Goal: Book appointment/travel/reservation

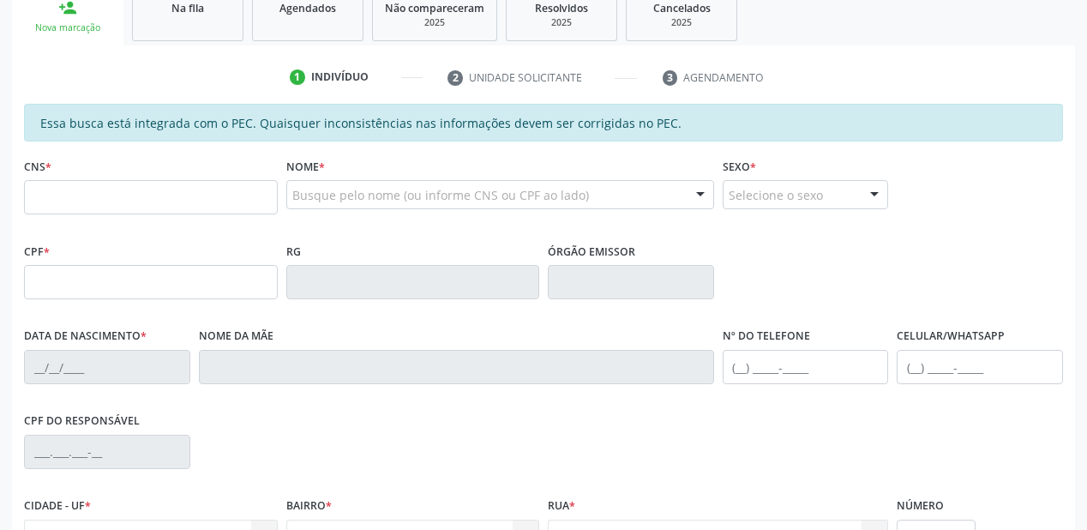
scroll to position [274, 0]
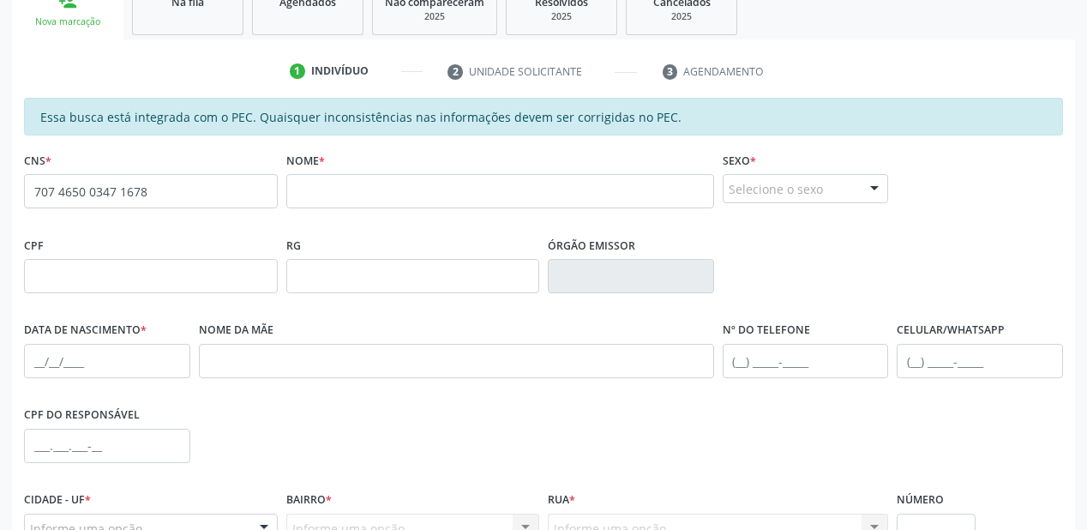
click at [214, 186] on span "none" at bounding box center [232, 188] width 75 height 19
click at [173, 194] on input "707 4650 0347 1678" at bounding box center [151, 191] width 254 height 34
type input "7"
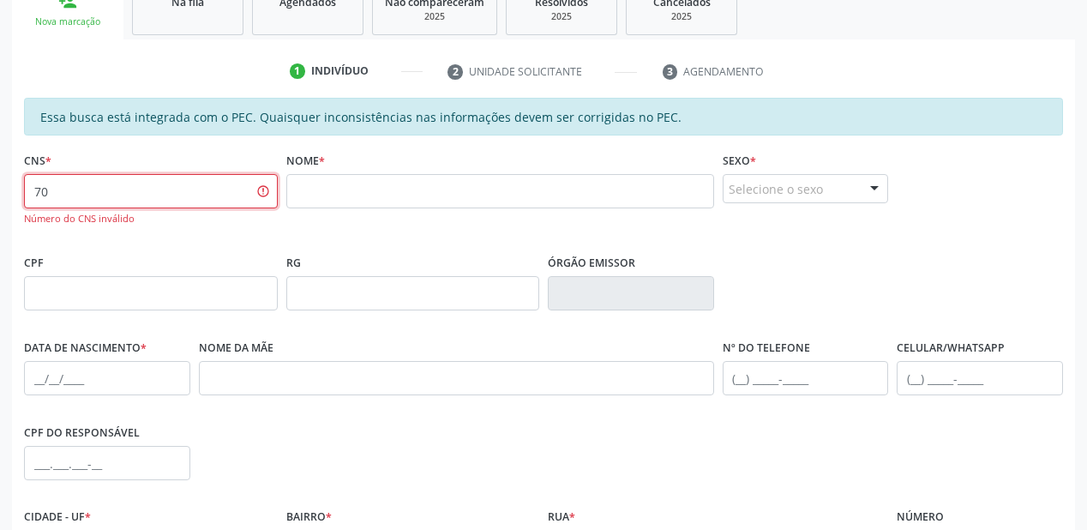
type input "7"
type input "708 7081 4829 5593"
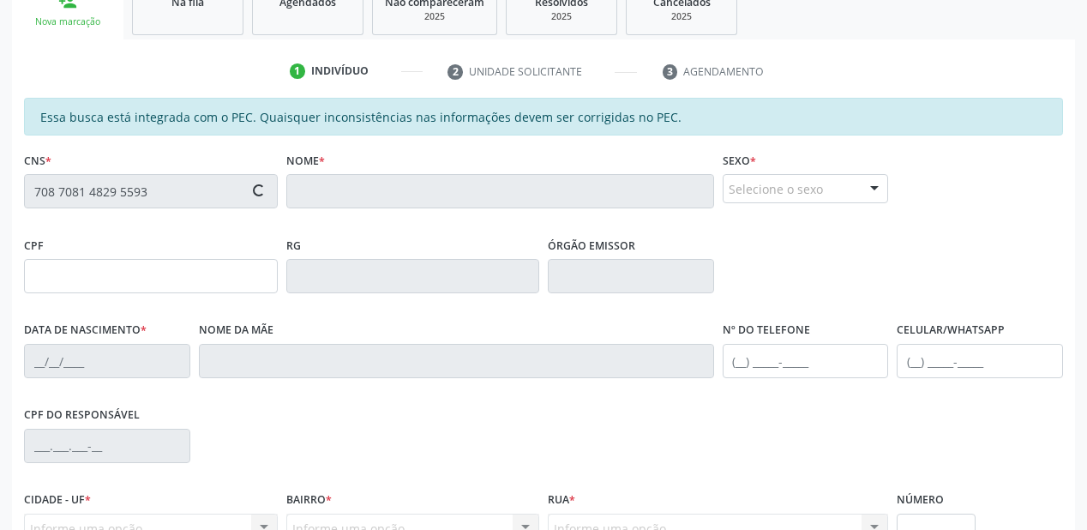
type input "272.355.484-87"
type input "25[DATE]"
type input "[PERSON_NAME]"
type input "[PHONE_NUMBER]"
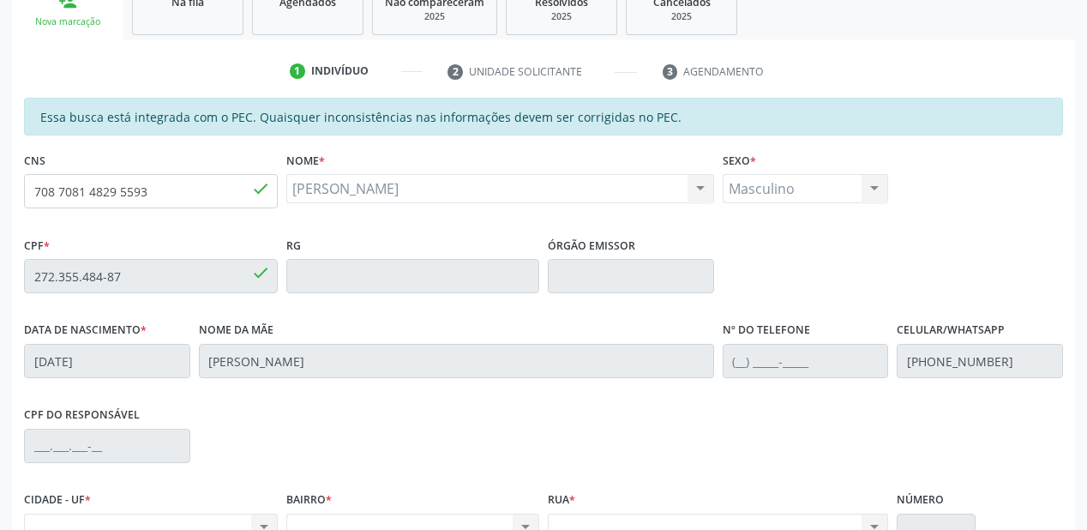
scroll to position [449, 0]
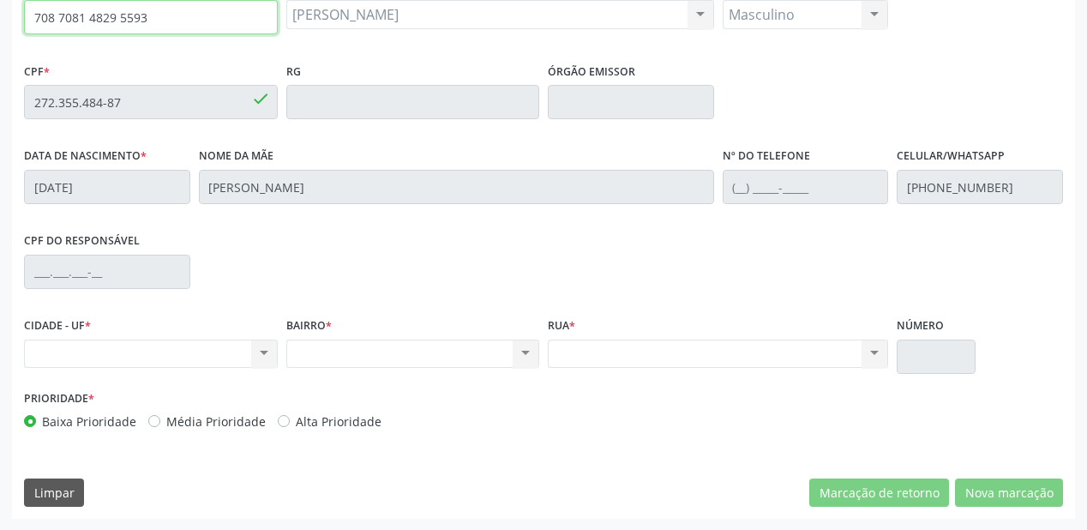
drag, startPoint x: 174, startPoint y: 15, endPoint x: 0, endPoint y: 21, distance: 174.2
click at [0, 21] on div "Acompanhamento Acompanhe a situação das marcações correntes e finalizadas Relat…" at bounding box center [543, 88] width 1087 height 885
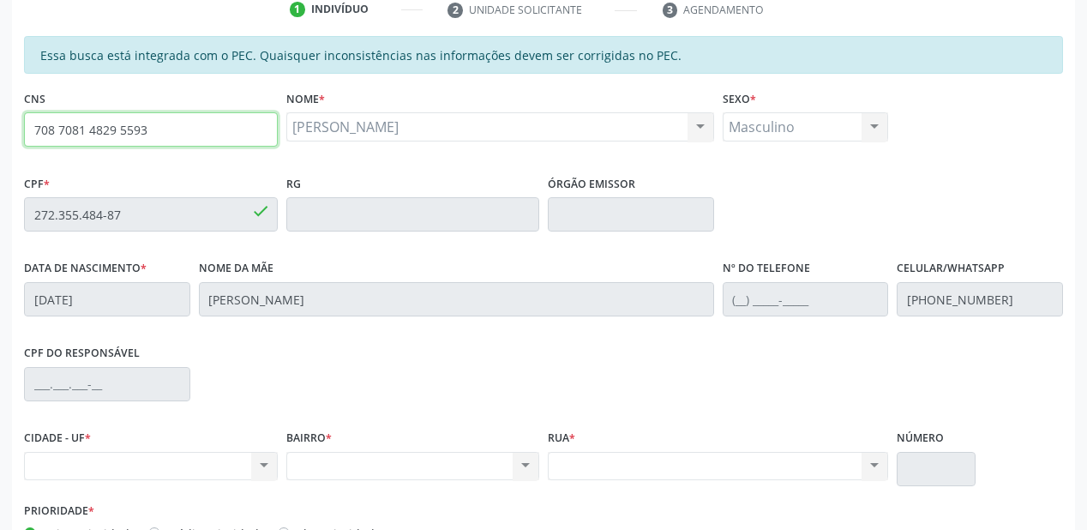
scroll to position [174, 0]
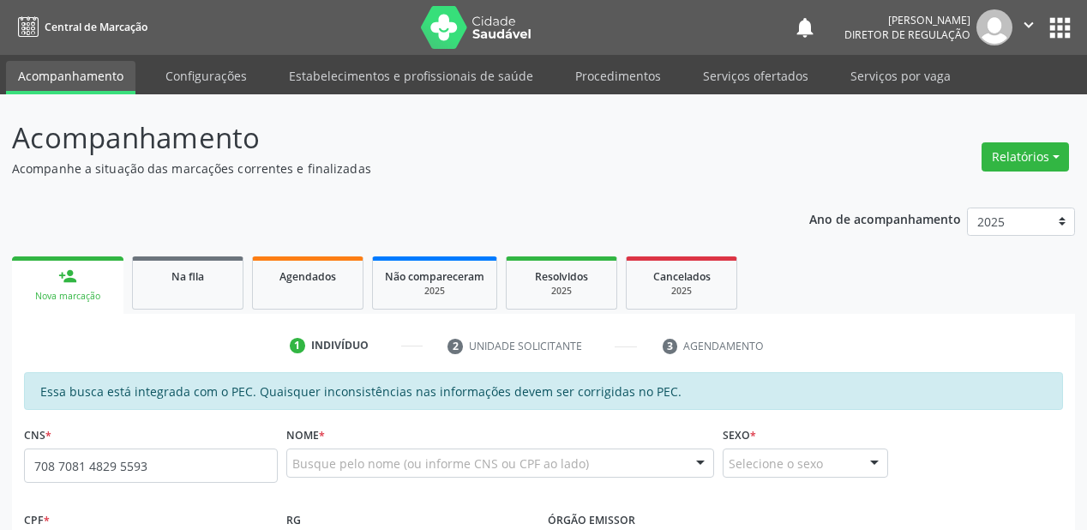
type input "708 7081 4829 5593"
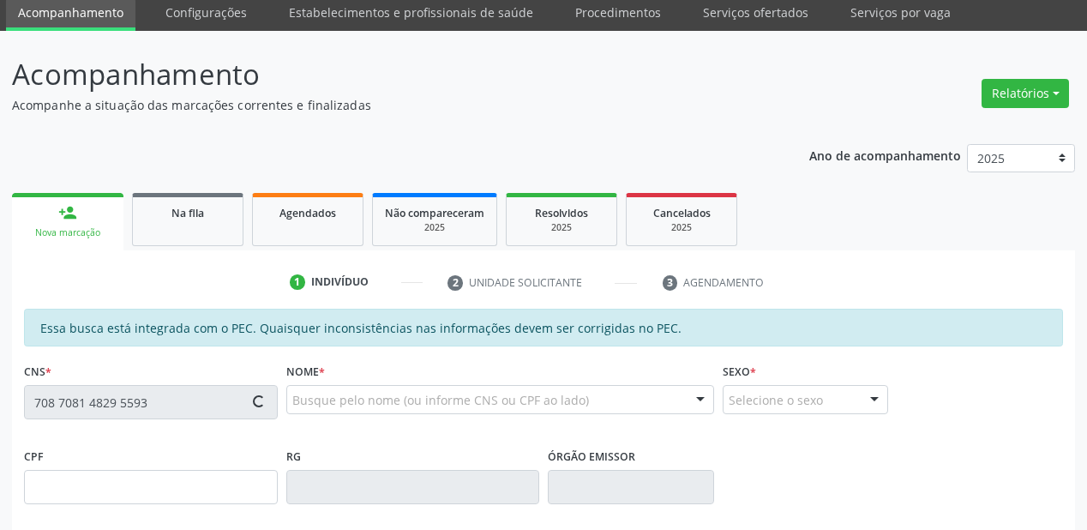
scroll to position [137, 0]
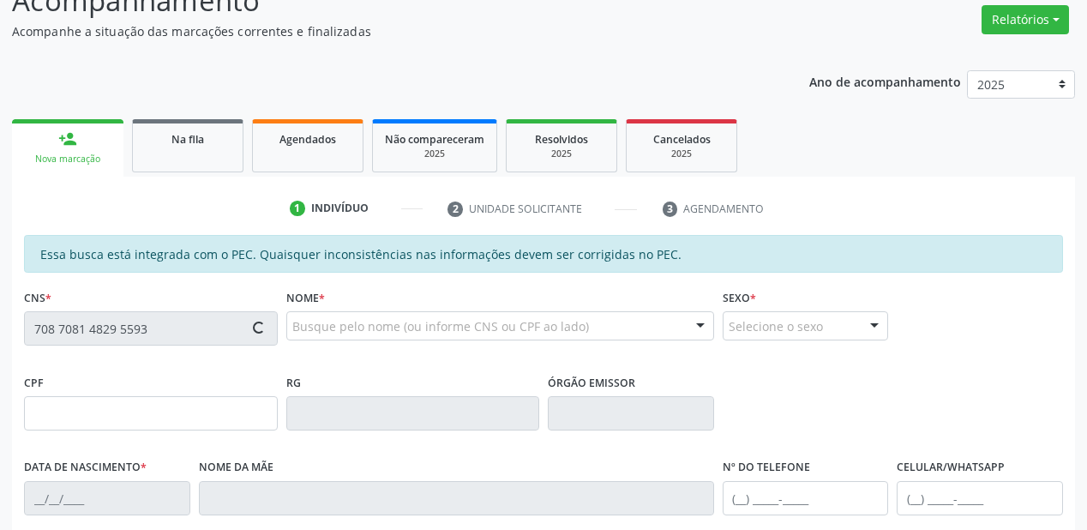
type input "272.355.484-87"
type input "25[DATE]"
type input "[PERSON_NAME]"
type input "[PHONE_NUMBER]"
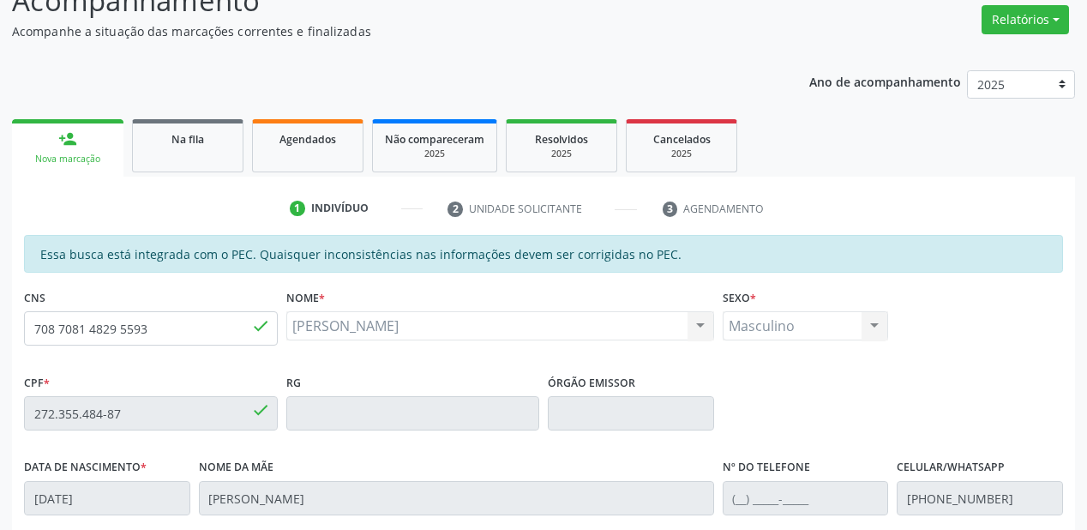
scroll to position [449, 0]
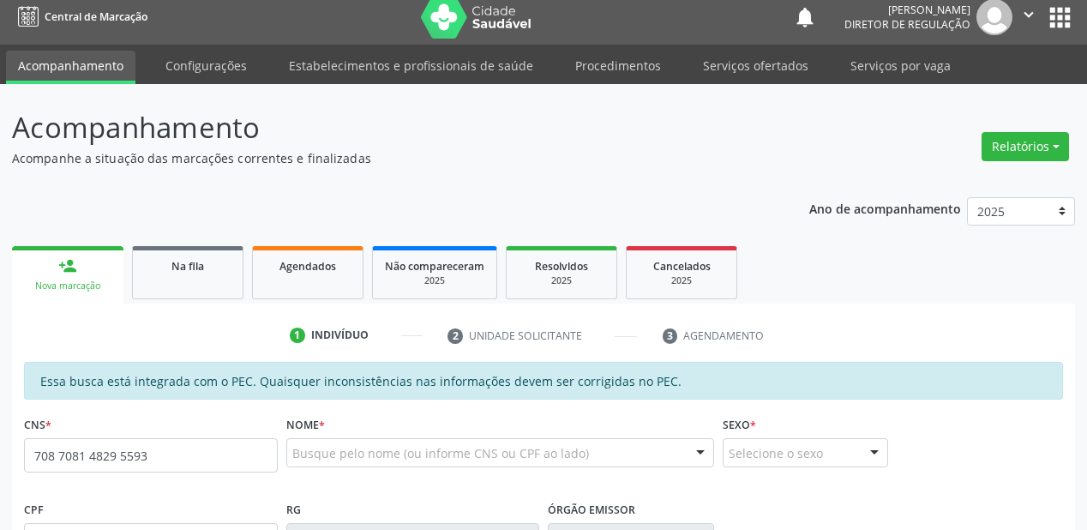
type input "708 7081 4829 5593"
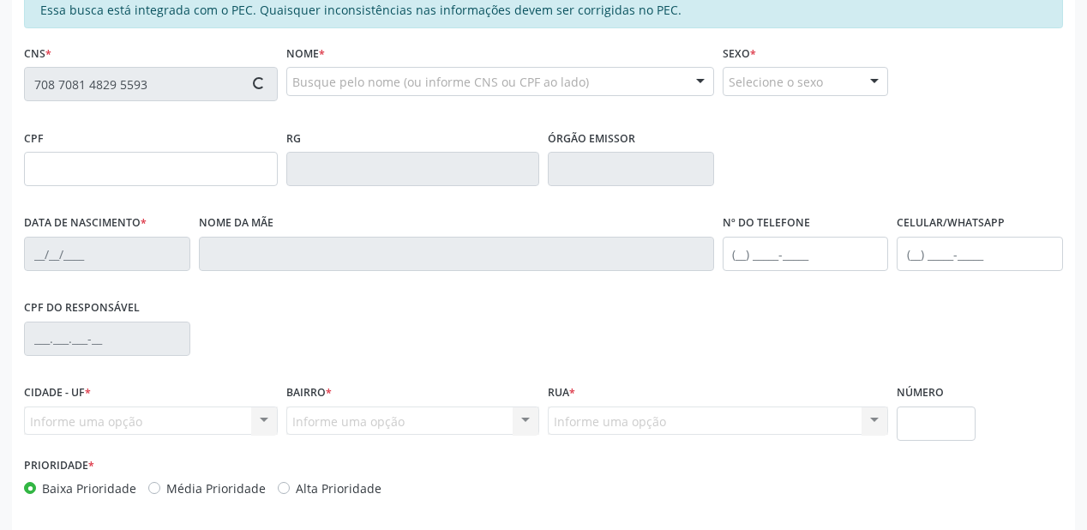
scroll to position [412, 0]
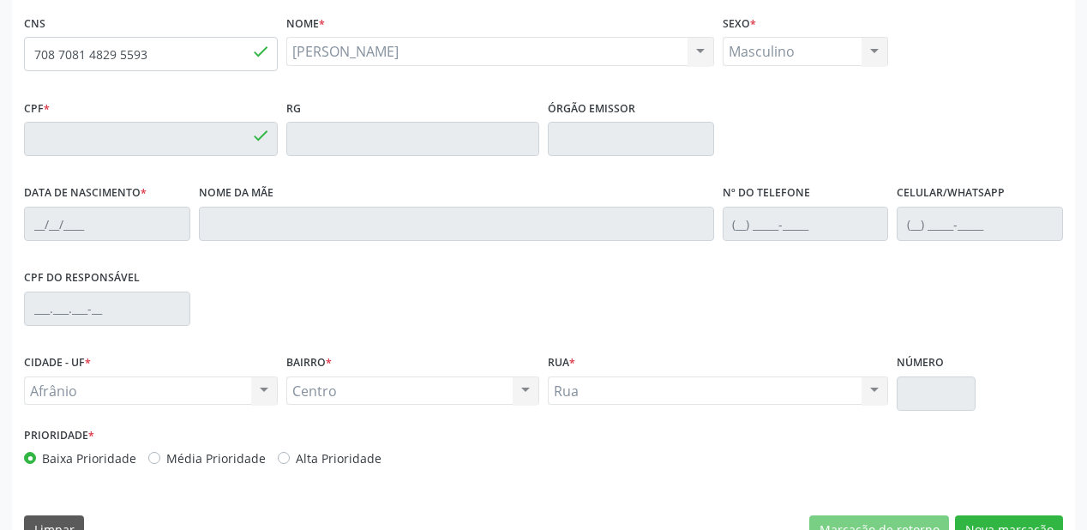
type input "272.355.484-87"
type input "25[DATE]"
type input "[PERSON_NAME]"
type input "[PHONE_NUMBER]"
type input "S/N"
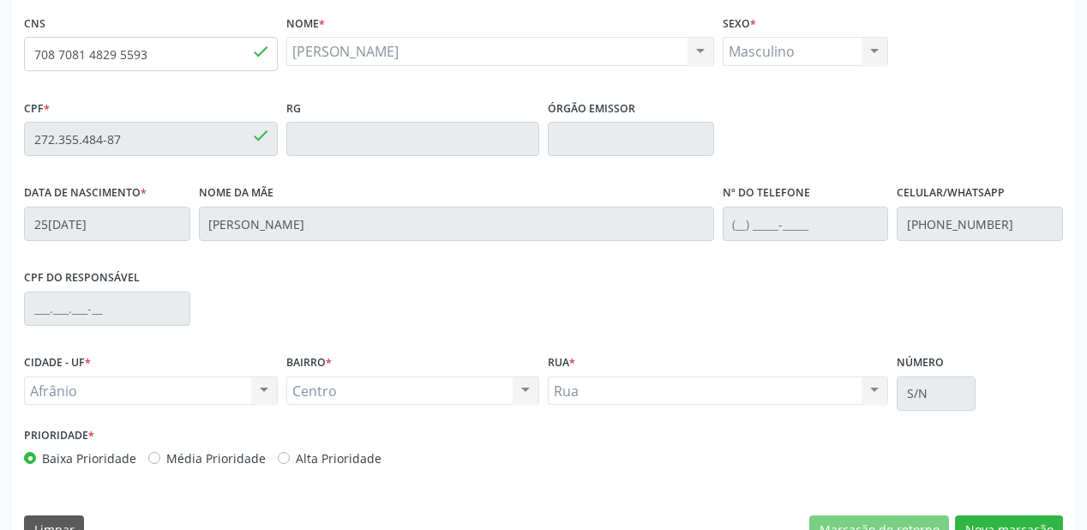
scroll to position [449, 0]
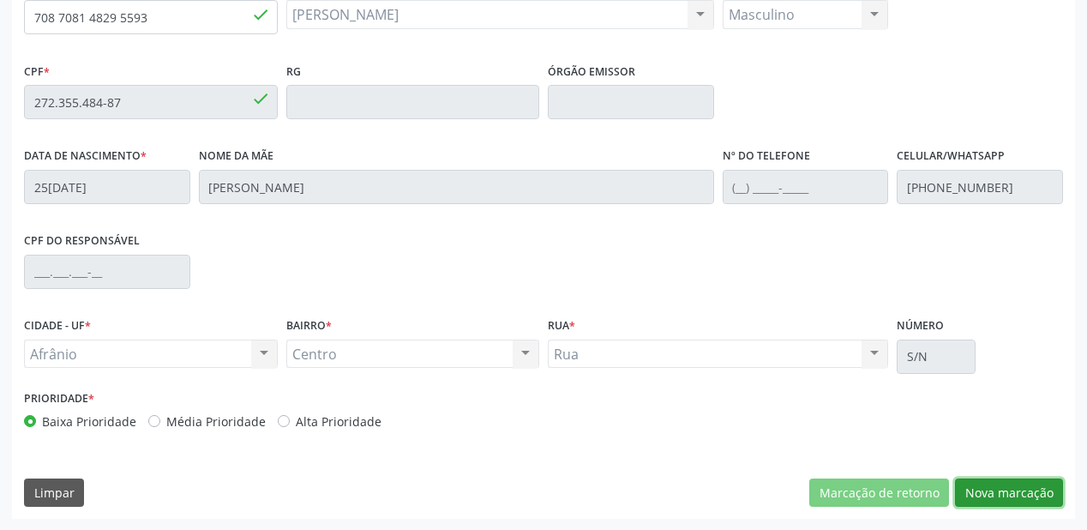
click at [982, 486] on button "Nova marcação" at bounding box center [1009, 493] width 108 height 29
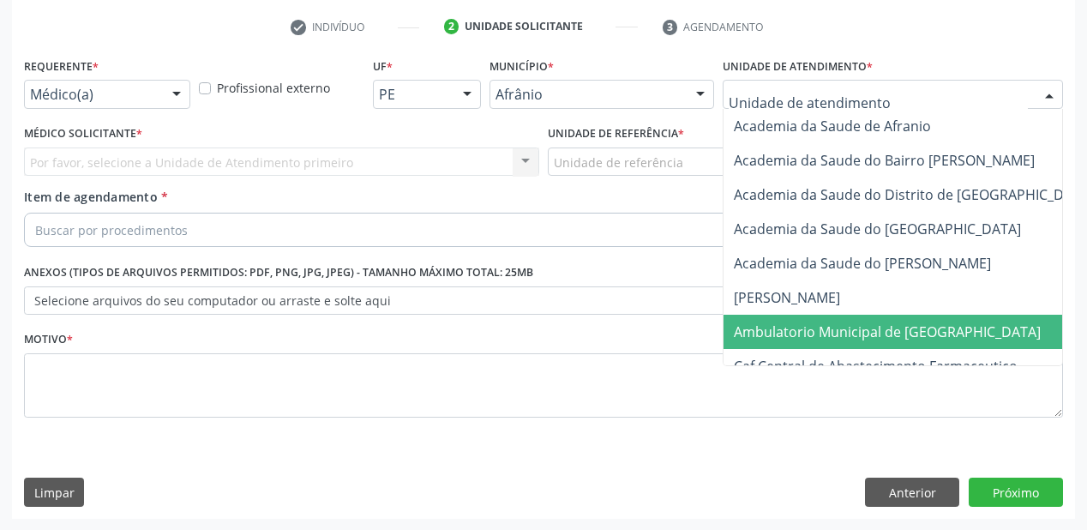
click at [793, 337] on span "Ambulatorio Municipal de [GEOGRAPHIC_DATA]" at bounding box center [887, 331] width 307 height 19
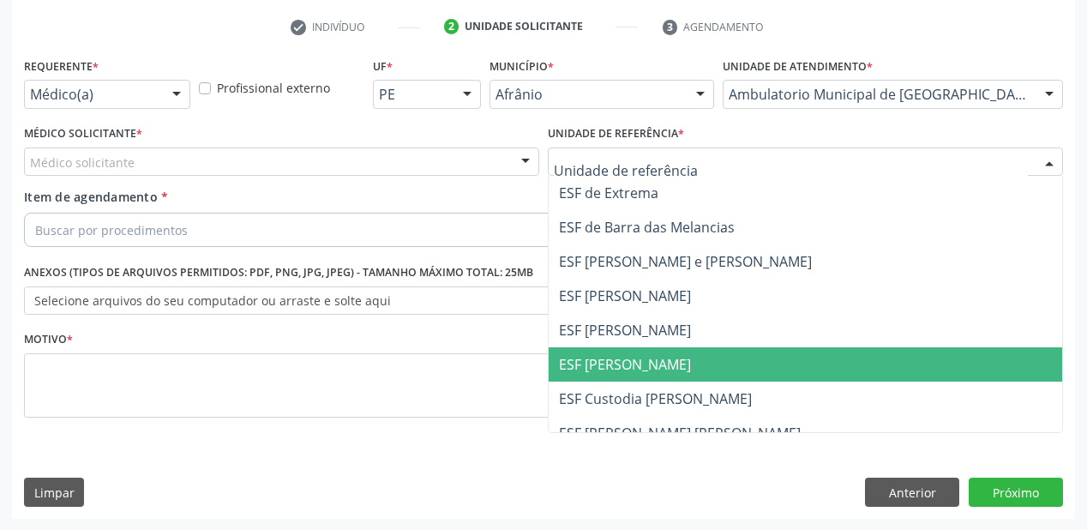
click at [629, 371] on span "ESF [PERSON_NAME]" at bounding box center [625, 364] width 132 height 19
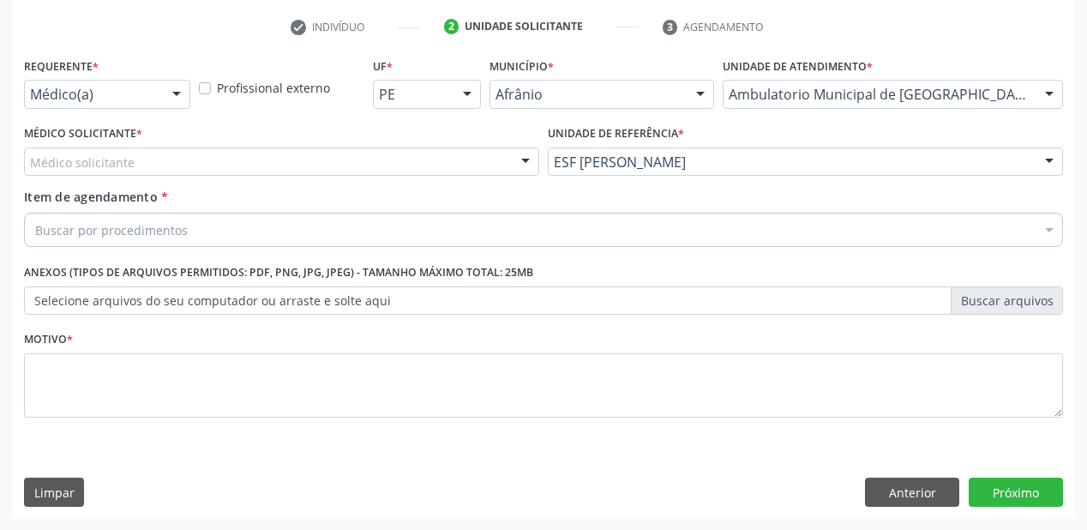
click at [449, 165] on div "Médico solicitante" at bounding box center [281, 161] width 515 height 29
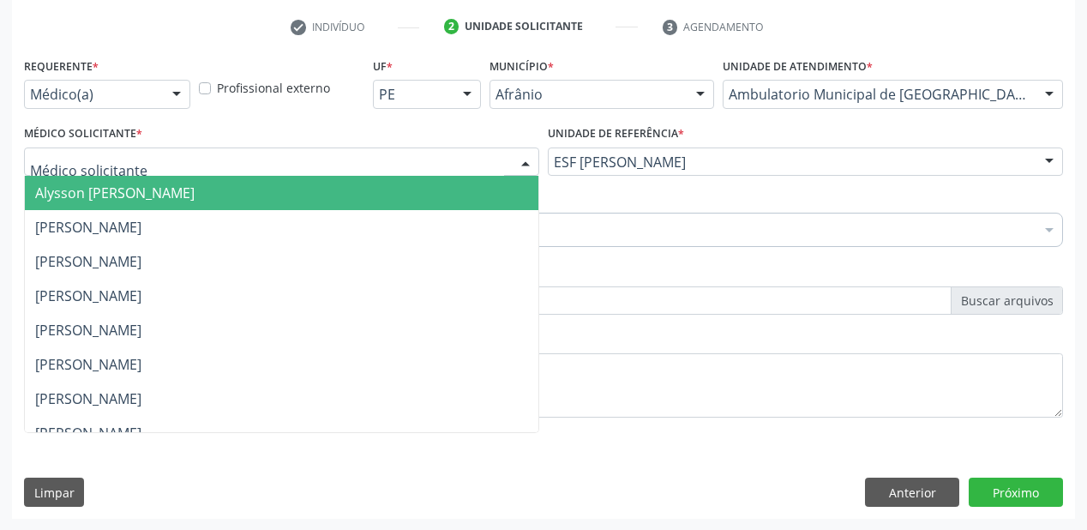
click at [451, 208] on span "Alysson [PERSON_NAME]" at bounding box center [282, 193] width 514 height 34
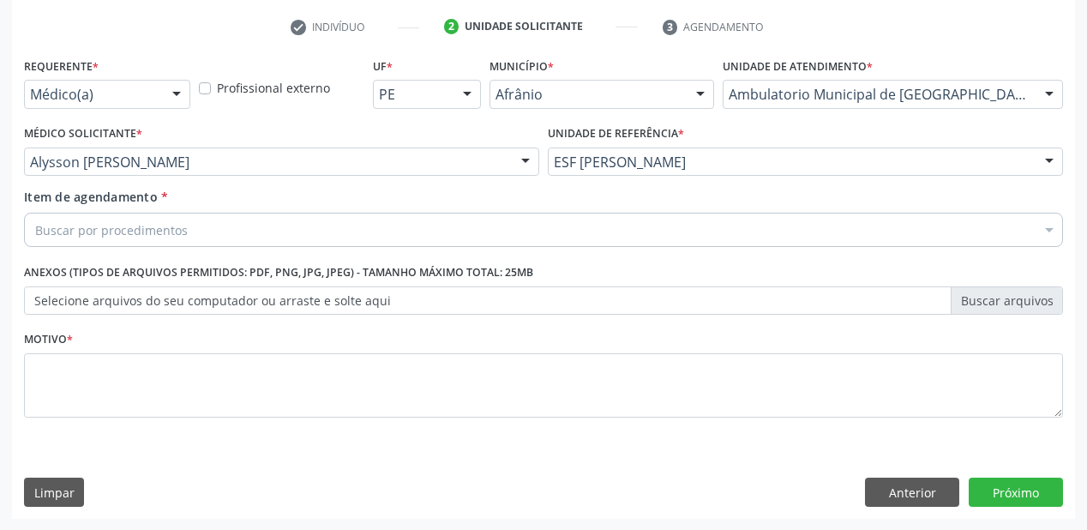
click at [442, 235] on div "Buscar por procedimentos" at bounding box center [543, 230] width 1039 height 34
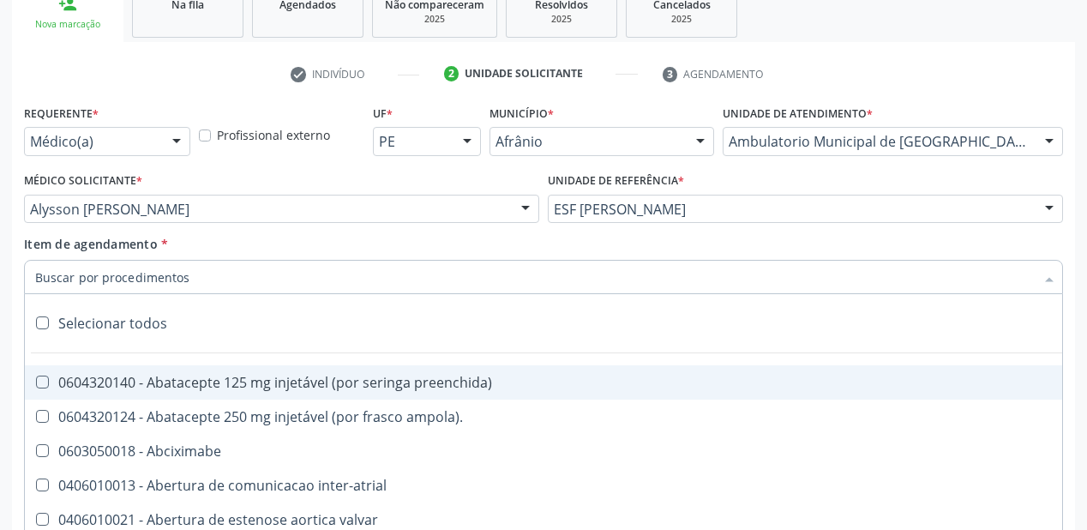
scroll to position [250, 0]
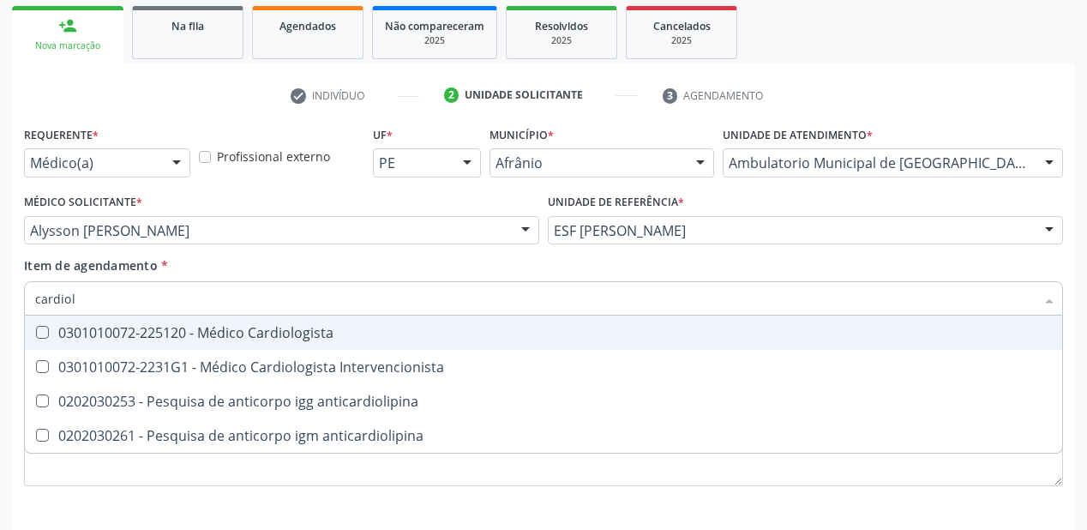
type input "cardiolo"
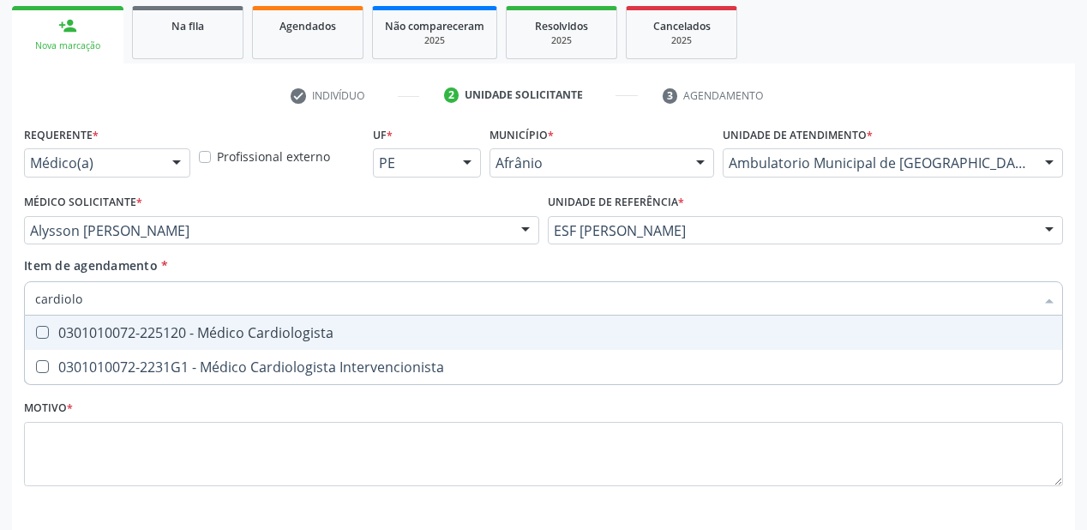
click at [340, 334] on div "0301010072-225120 - Médico Cardiologista" at bounding box center [543, 333] width 1017 height 14
checkbox Cardiologista "true"
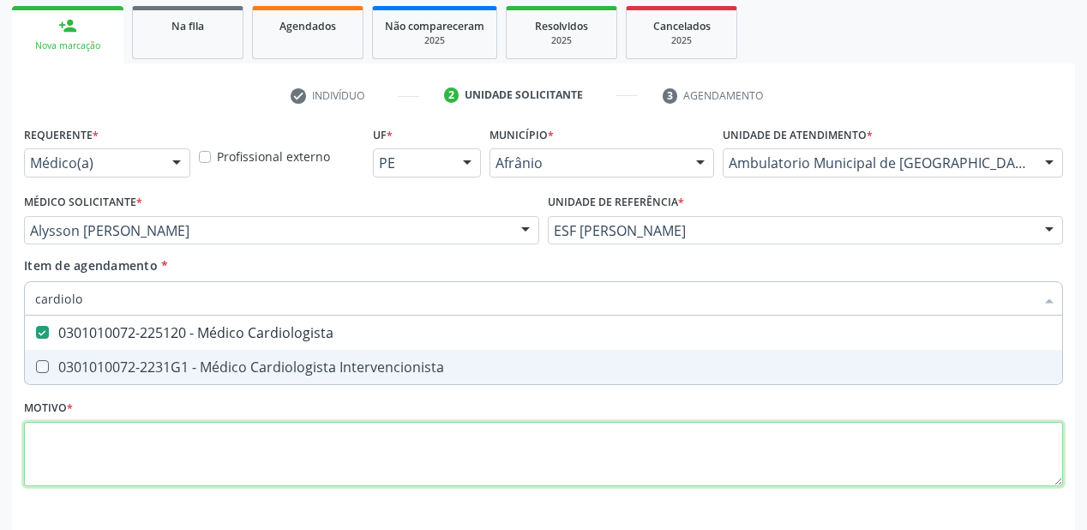
click at [167, 447] on div "Requerente * Médico(a) Médico(a) Enfermeiro(a) Paciente Nenhum resultado encont…" at bounding box center [543, 316] width 1039 height 388
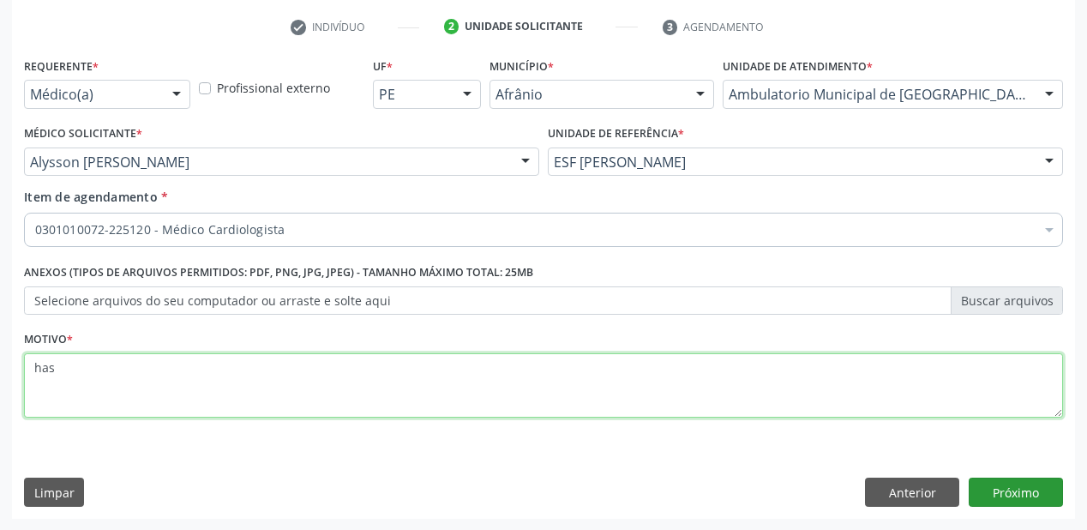
type textarea "has"
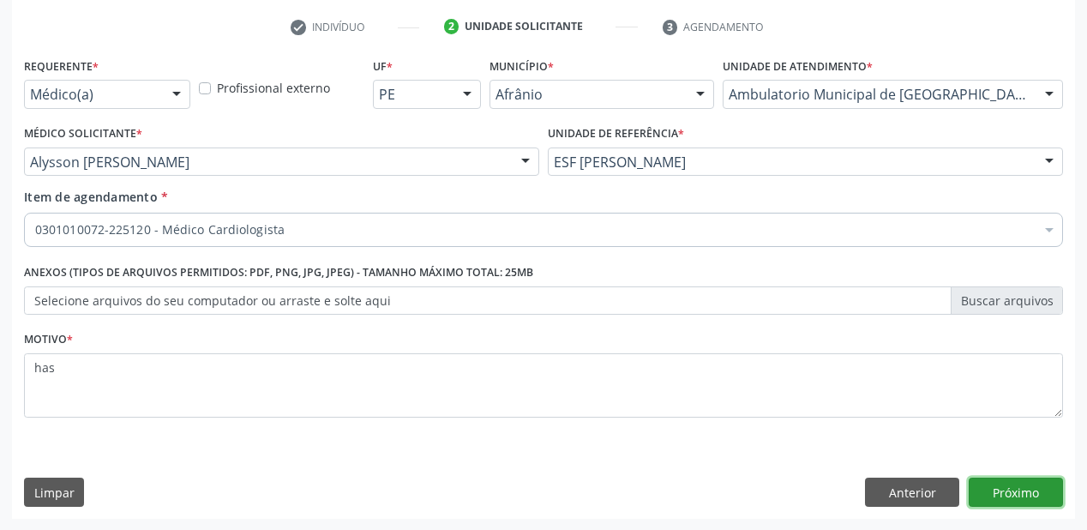
click at [1011, 484] on button "Próximo" at bounding box center [1016, 492] width 94 height 29
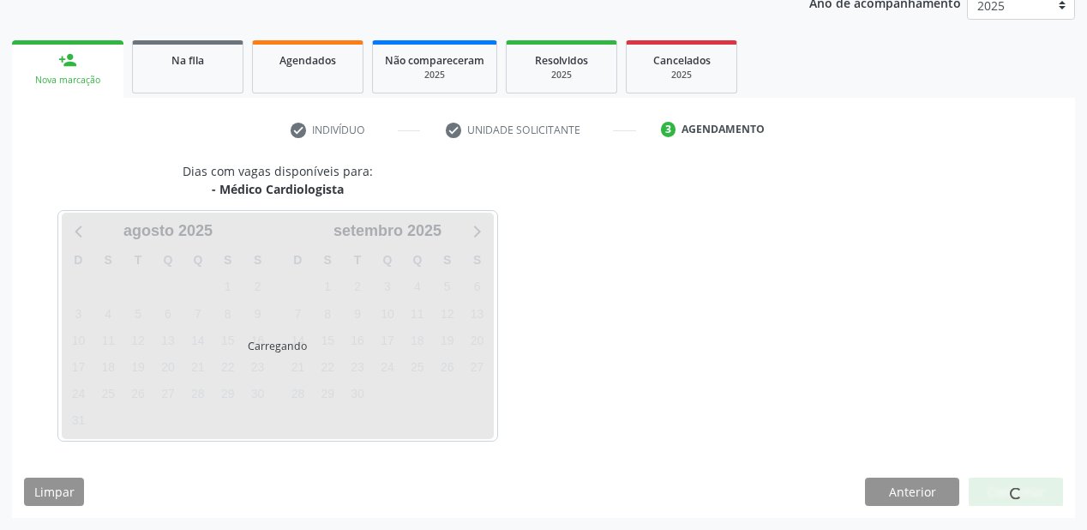
scroll to position [215, 0]
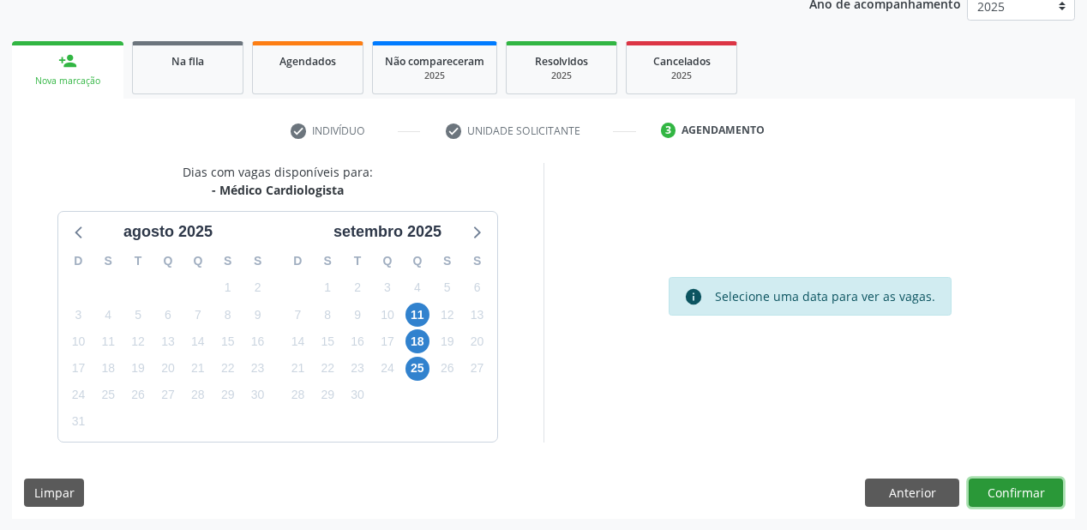
click at [1022, 488] on button "Confirmar" at bounding box center [1016, 493] width 94 height 29
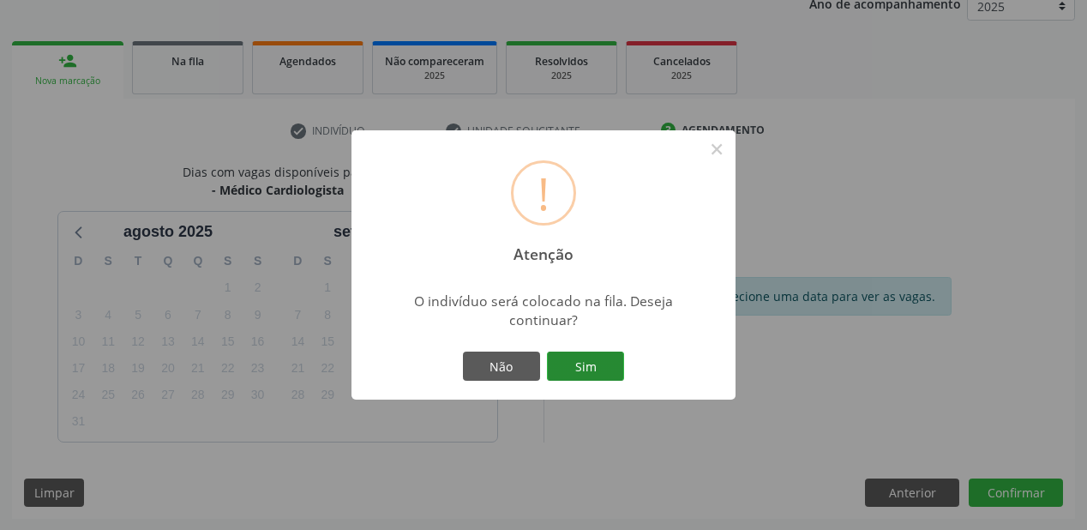
click at [593, 364] on button "Sim" at bounding box center [585, 366] width 77 height 29
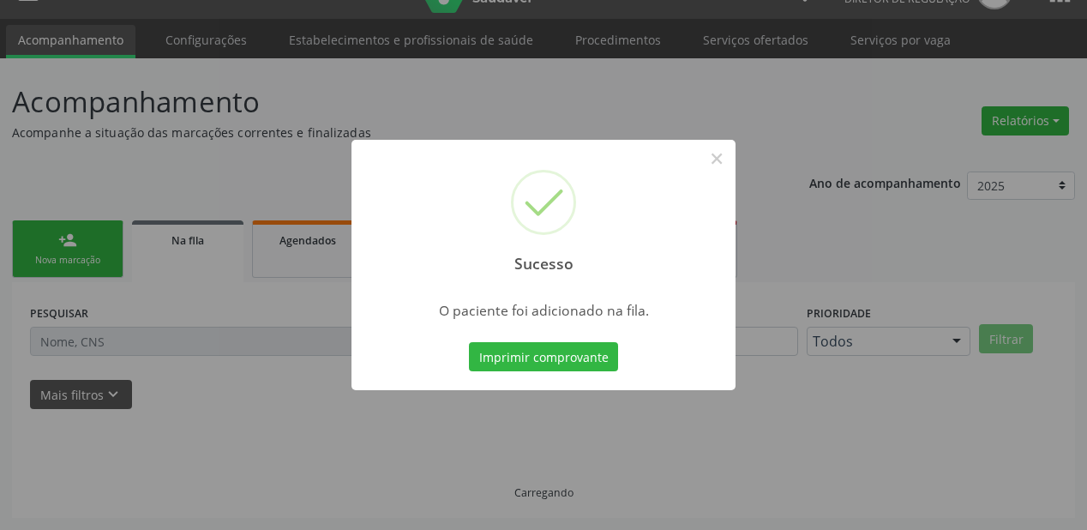
scroll to position [34, 0]
